Goal: Check status: Check status

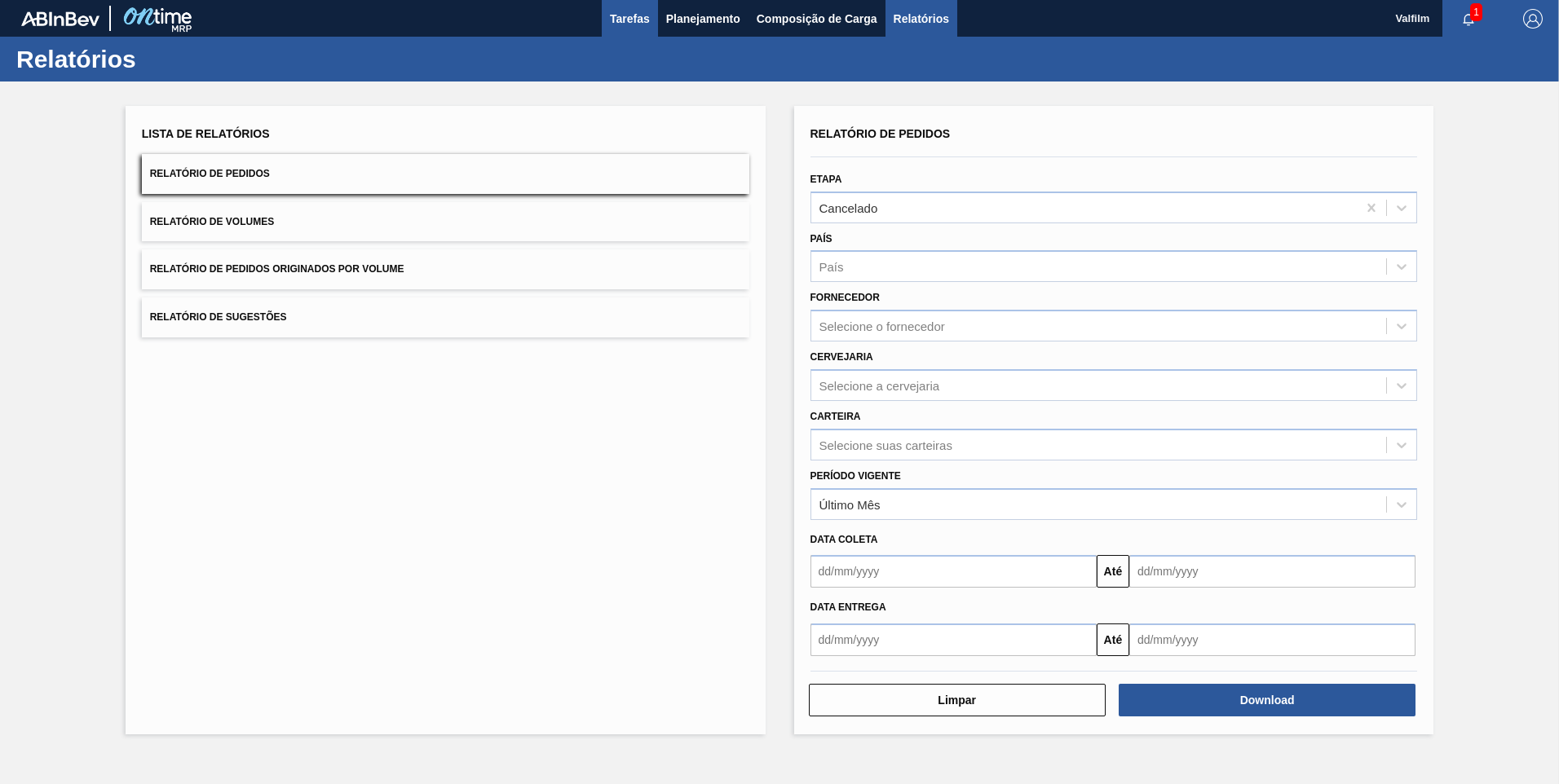
drag, startPoint x: 0, startPoint y: 0, endPoint x: 610, endPoint y: 7, distance: 610.0
click at [610, 7] on button "Tarefas" at bounding box center [630, 18] width 57 height 36
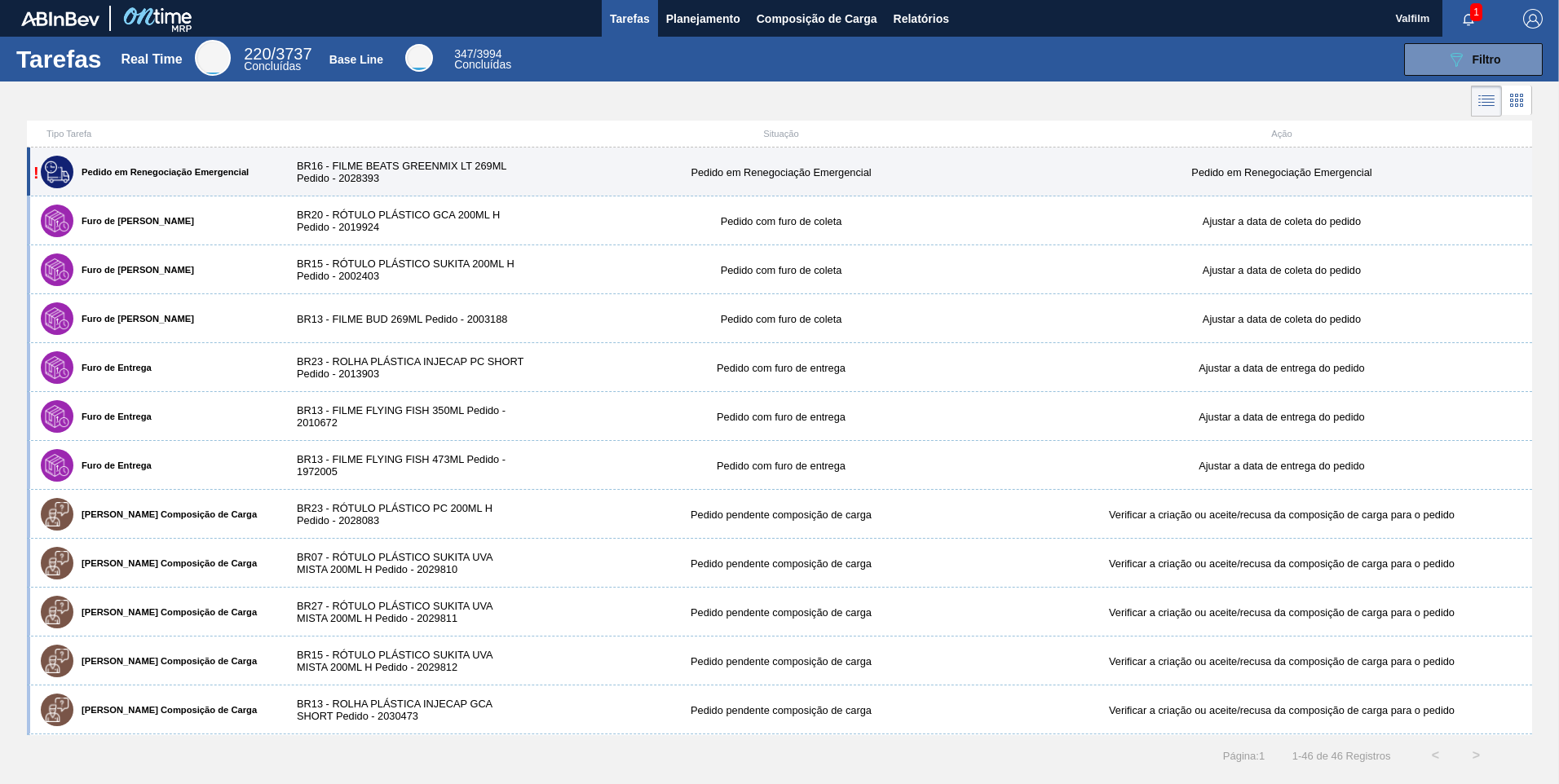
click at [424, 170] on div "BR16 - FILME BEATS GREENMIX LT 269ML Pedido - 2028393" at bounding box center [405, 171] width 251 height 24
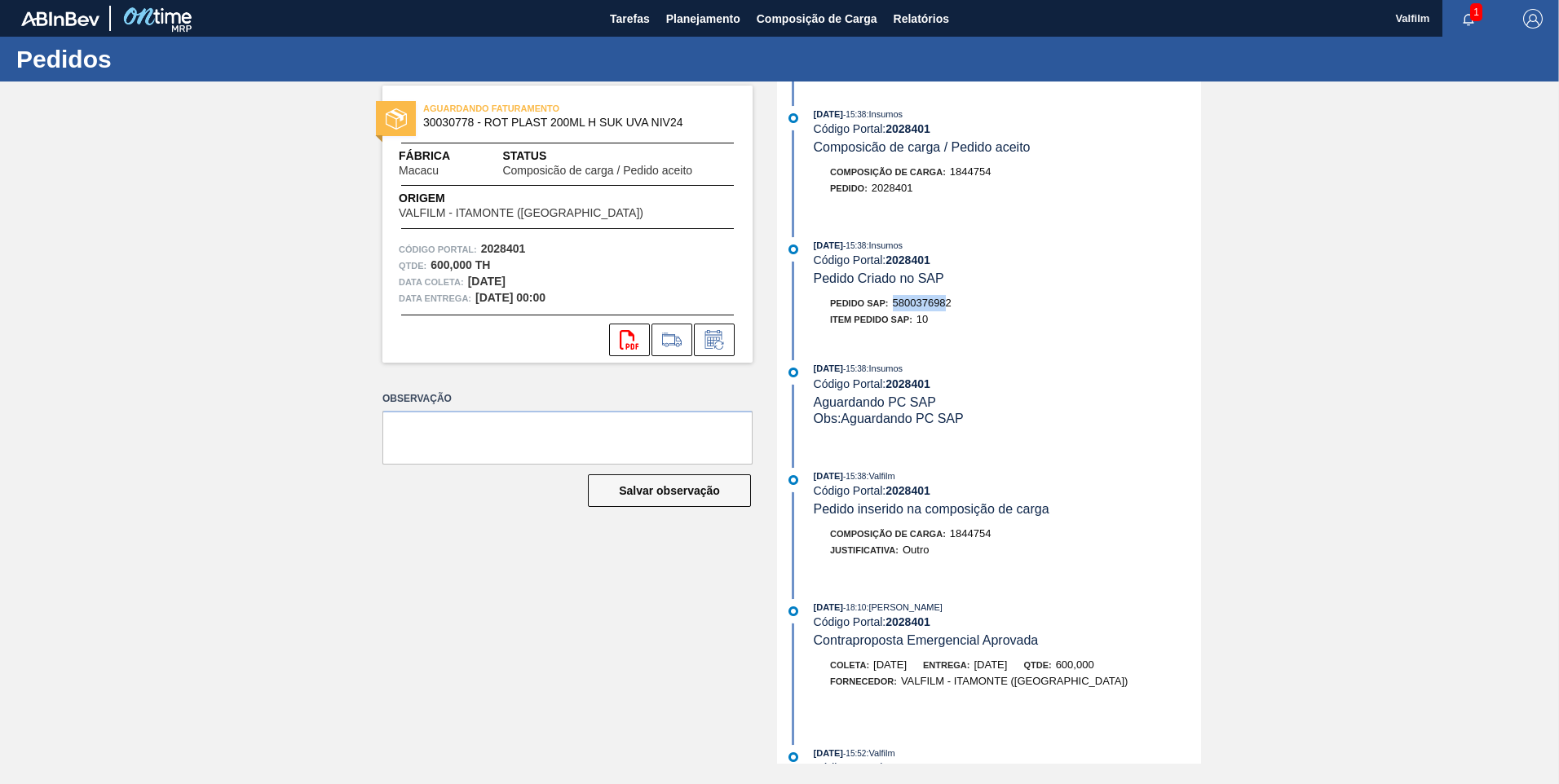
drag, startPoint x: 949, startPoint y: 302, endPoint x: 900, endPoint y: 302, distance: 49.0
click at [900, 302] on span "5800376982" at bounding box center [923, 303] width 59 height 12
drag, startPoint x: 900, startPoint y: 302, endPoint x: 939, endPoint y: 304, distance: 39.1
click at [933, 304] on span "5800376982" at bounding box center [923, 303] width 59 height 12
drag, startPoint x: 965, startPoint y: 309, endPoint x: 948, endPoint y: 311, distance: 17.1
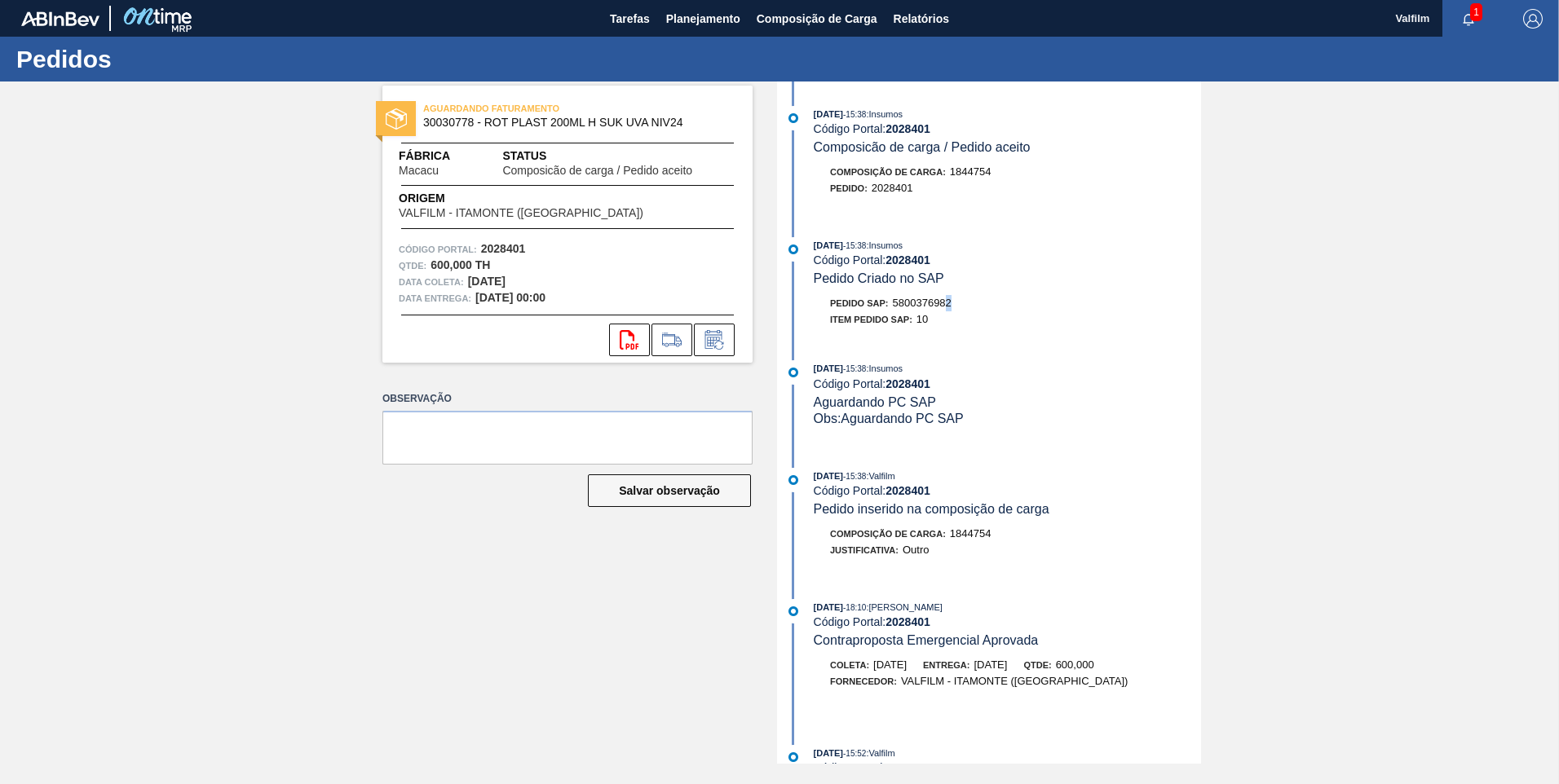
click at [948, 311] on div "Pedido SAP: 5800376982" at bounding box center [1007, 303] width 387 height 16
drag, startPoint x: 948, startPoint y: 311, endPoint x: 912, endPoint y: 300, distance: 37.6
click at [917, 300] on span "5800376982" at bounding box center [923, 303] width 59 height 12
drag, startPoint x: 896, startPoint y: 300, endPoint x: 982, endPoint y: 304, distance: 86.1
click at [982, 304] on div "Pedido SAP: 5800376982" at bounding box center [1007, 303] width 387 height 16
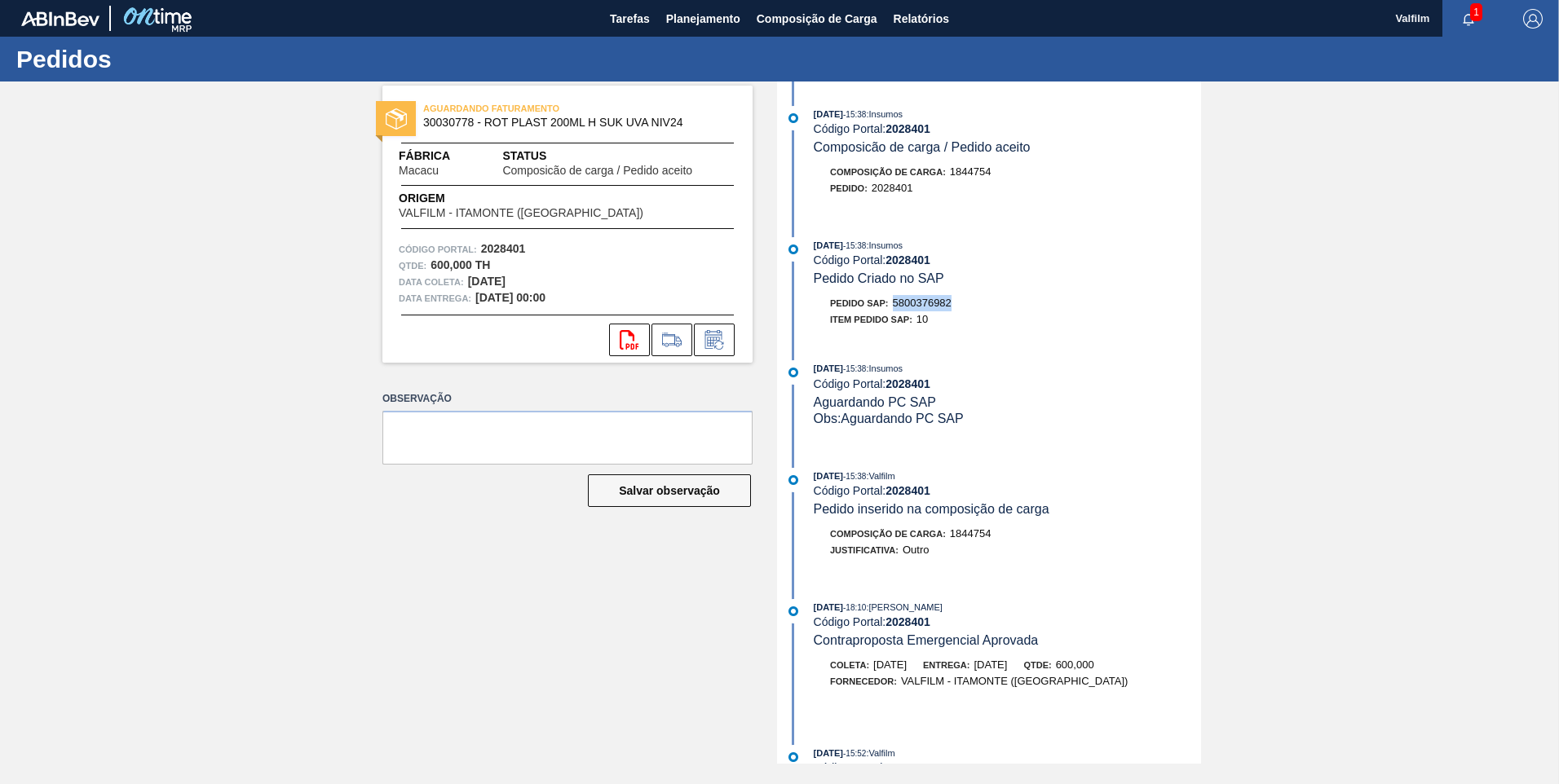
copy span "5800376982"
